Goal: Information Seeking & Learning: Learn about a topic

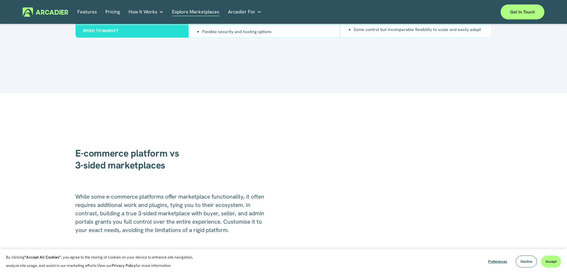
scroll to position [804, 0]
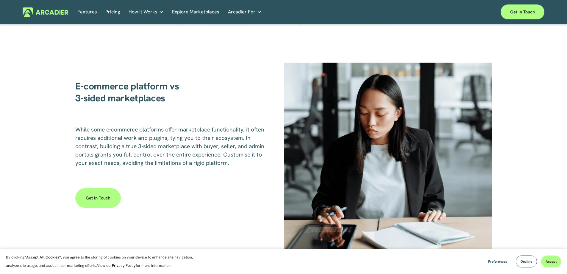
click at [107, 12] on link "Pricing" at bounding box center [112, 11] width 15 height 9
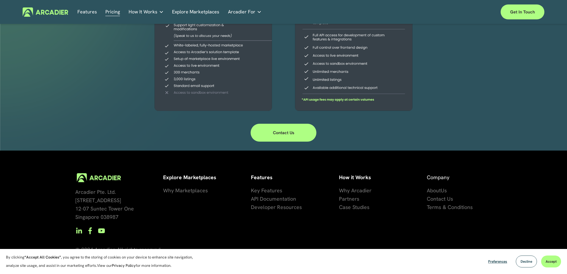
scroll to position [186, 0]
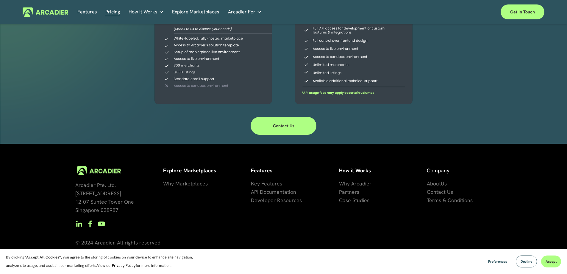
click at [87, 14] on link "Features" at bounding box center [87, 11] width 20 height 9
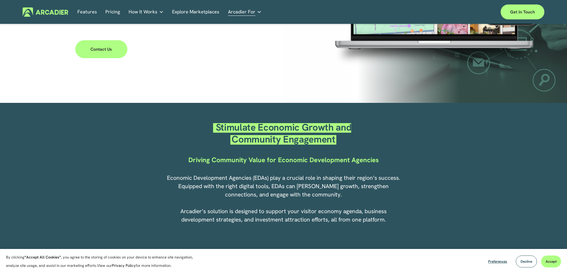
scroll to position [238, 0]
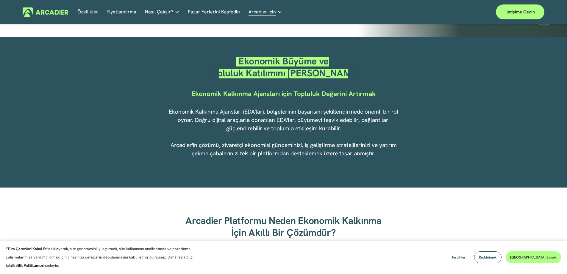
click at [429, 139] on div "Ekonomik Büyüme ve Topluluk Katılımını Teşvik Edin Ekonomik Kalkınma Ajansları …" at bounding box center [283, 112] width 567 height 116
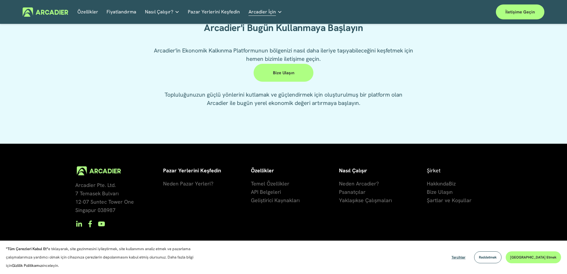
scroll to position [1551, 0]
click at [0, 0] on link "Ekonomik Kalkınma Ziyaretçi ekonomisi gündeminizi ve yatırım çekme çabalarınızı…" at bounding box center [0, 0] width 0 height 0
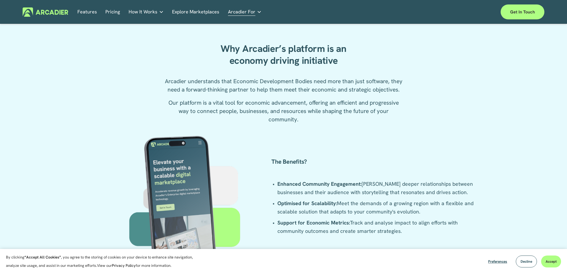
scroll to position [1311, 0]
